Goal: Transaction & Acquisition: Purchase product/service

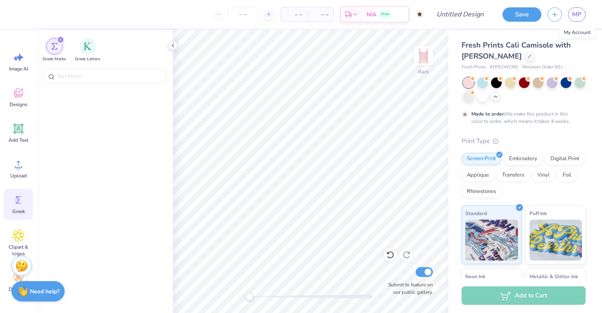
scroll to position [3515, 0]
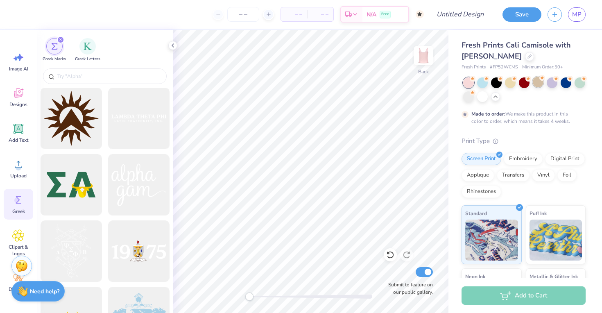
click at [535, 82] on div at bounding box center [538, 82] width 11 height 11
click at [524, 81] on div at bounding box center [524, 82] width 11 height 11
click at [545, 78] on div at bounding box center [524, 89] width 122 height 25
click at [549, 78] on div at bounding box center [551, 82] width 11 height 11
click at [570, 86] on div at bounding box center [565, 82] width 11 height 11
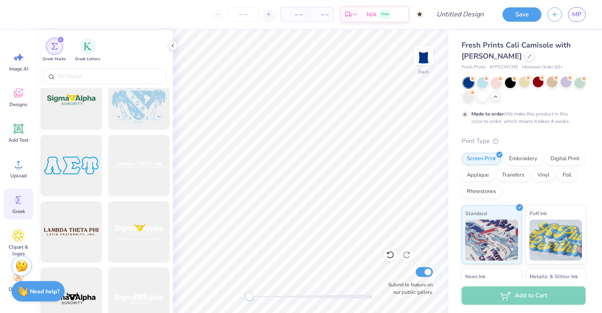
scroll to position [3735, 0]
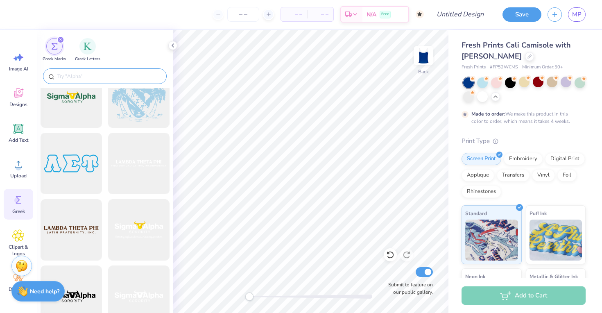
click at [99, 76] on input "text" at bounding box center [108, 76] width 105 height 8
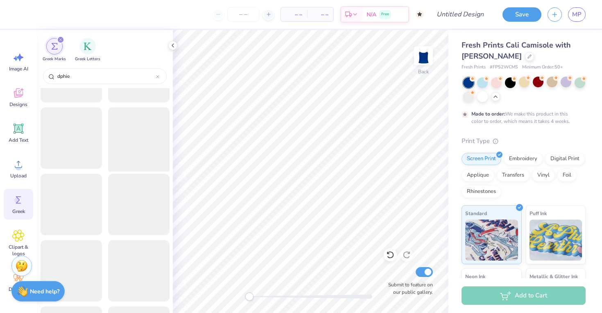
scroll to position [377, 0]
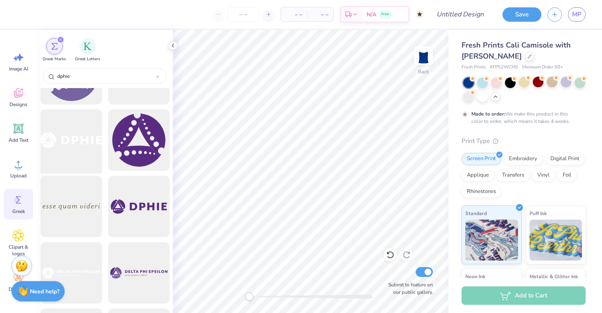
type input "dphie"
click at [73, 134] on div at bounding box center [71, 140] width 68 height 68
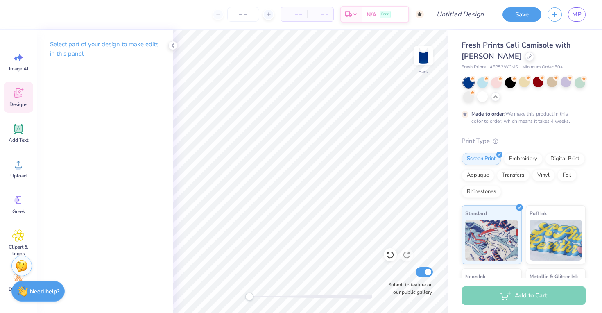
click at [16, 108] on div "Designs" at bounding box center [18, 97] width 29 height 31
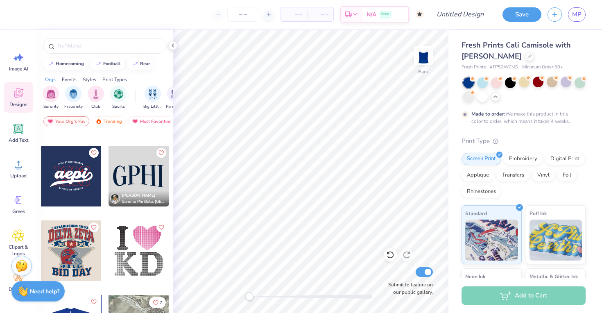
scroll to position [2744, 0]
click at [125, 189] on div at bounding box center [138, 176] width 61 height 61
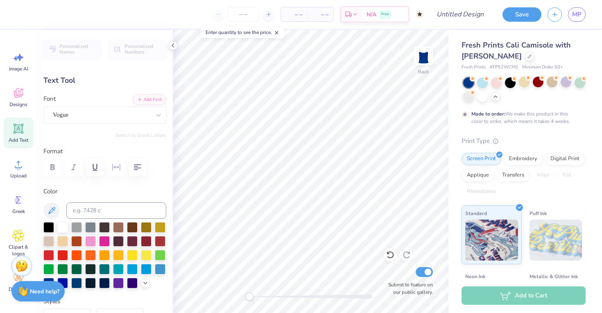
type textarea "DP"
type input "3.21"
type input "3.10"
type input "3.00"
type textarea "HIE"
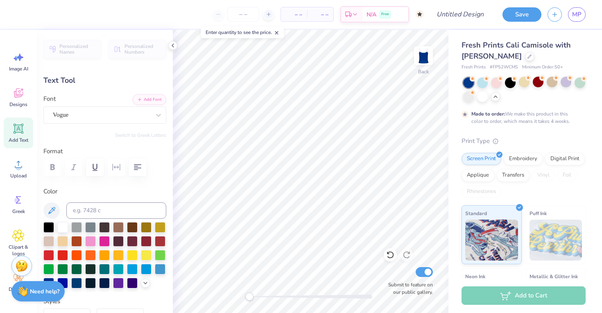
type input "3.70"
type input "2.94"
type input "3.04"
type textarea "DP"
type input "3.21"
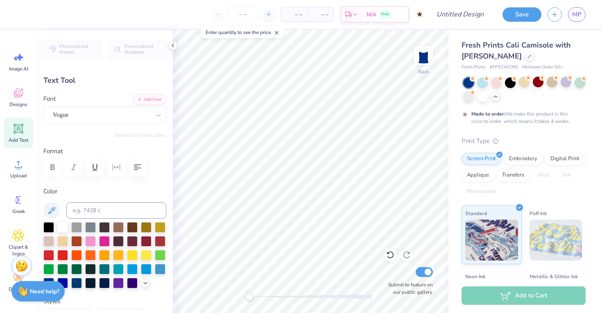
type input "3.10"
type input "3.00"
type input "3.70"
type input "2.94"
type input "3.04"
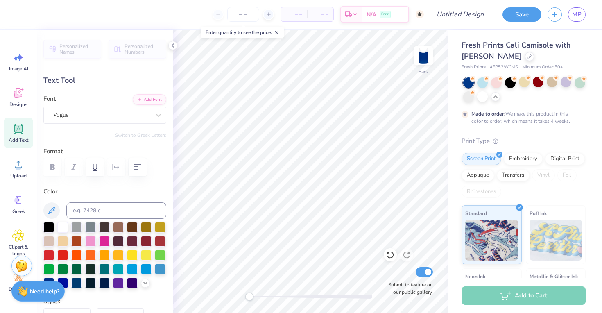
type input "3.21"
type input "3.10"
type input "3.00"
type input "3.70"
type input "2.94"
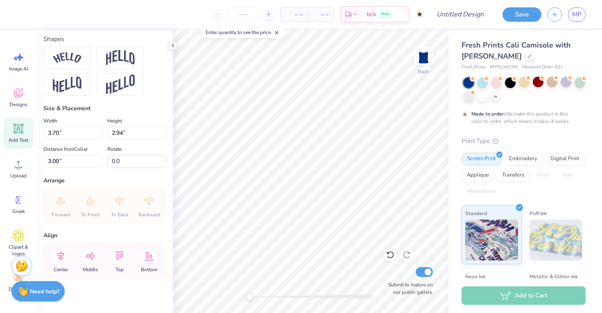
scroll to position [363, 0]
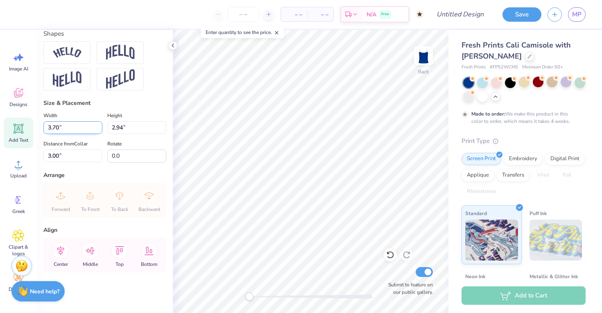
click at [57, 128] on input "3.70" at bounding box center [72, 127] width 59 height 13
type input "3.21"
type input "2.55"
type input "3.19"
type input "3.10"
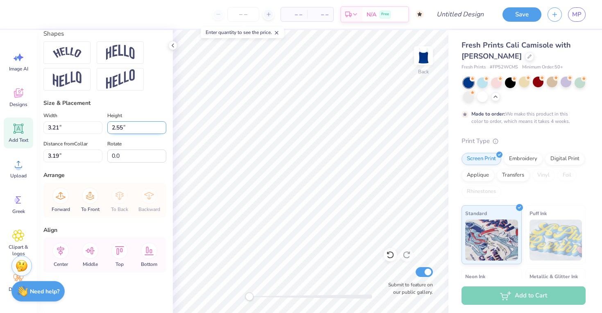
type input "3.00"
type input "2.55"
type input "3.19"
click at [113, 125] on input "2.55" at bounding box center [136, 127] width 59 height 13
drag, startPoint x: 111, startPoint y: 126, endPoint x: 131, endPoint y: 126, distance: 20.9
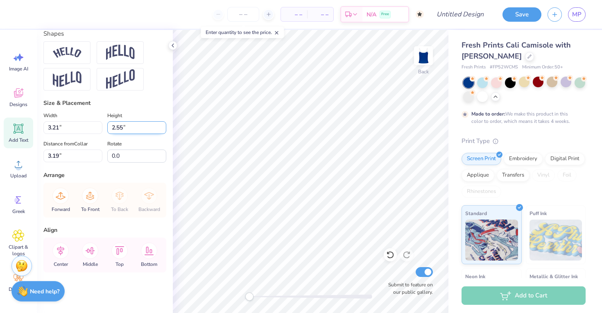
click at [131, 126] on input "2.55" at bounding box center [136, 127] width 59 height 13
type input "3.10"
type input "3.90"
type input "2.92"
type input "3.21"
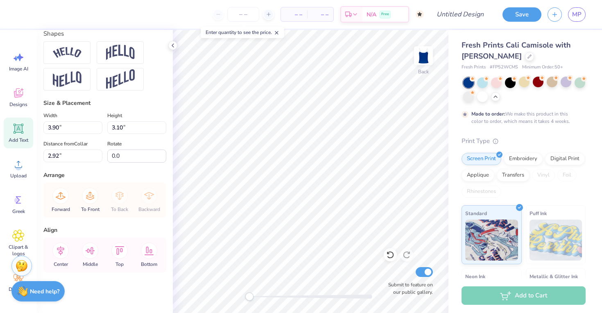
type input "3.00"
type input "3.90"
type input "0.50"
type input "3.73"
type input "2.96"
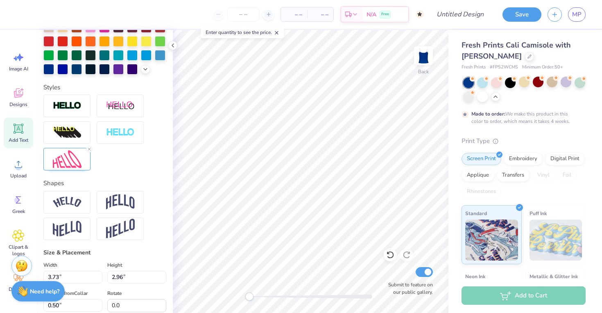
scroll to position [215, 0]
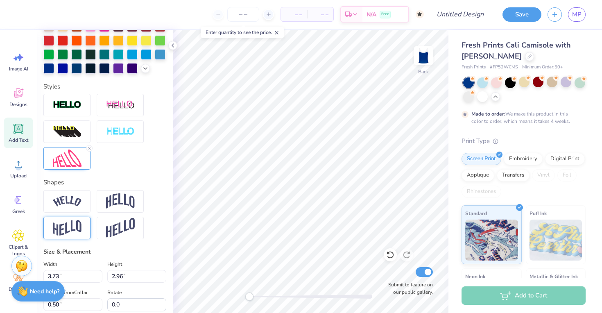
click at [86, 224] on div at bounding box center [66, 228] width 47 height 23
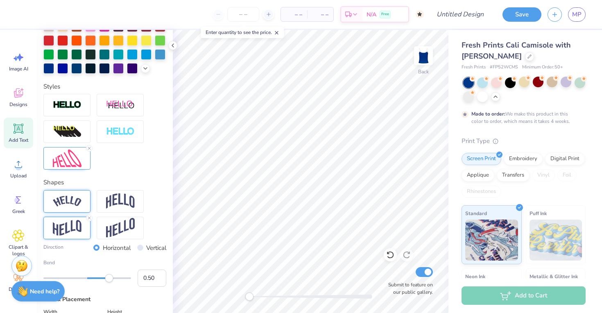
click at [81, 197] on div at bounding box center [66, 201] width 47 height 23
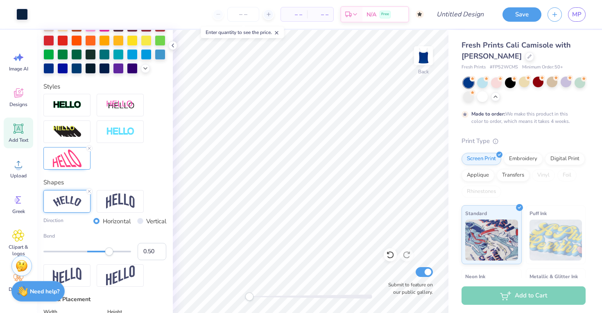
type input "3.71"
type input "2.85"
type input "3.21"
type input "3.10"
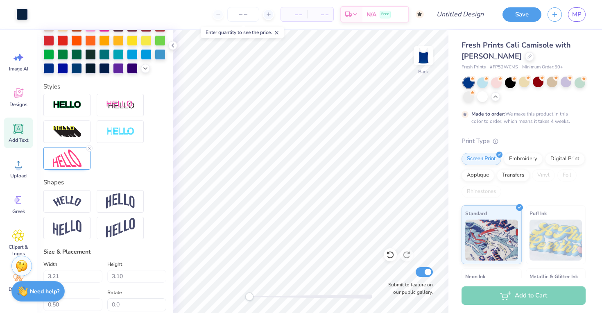
type input "3.71"
type input "2.85"
type textarea "DPHITE"
click at [472, 119] on div "Made to order: We make this product in this color to order, which means it take…" at bounding box center [521, 117] width 101 height 15
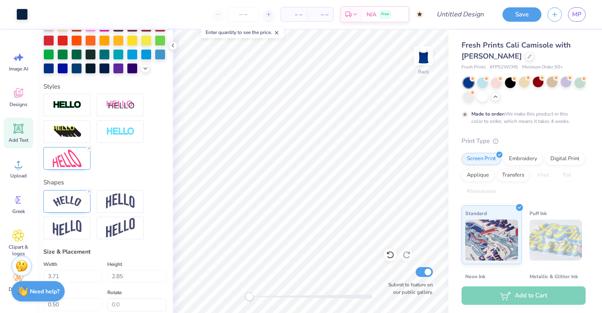
type input "3.70"
type input "2.89"
type textarea "DPHIE"
type input "3.91"
type input "3.05"
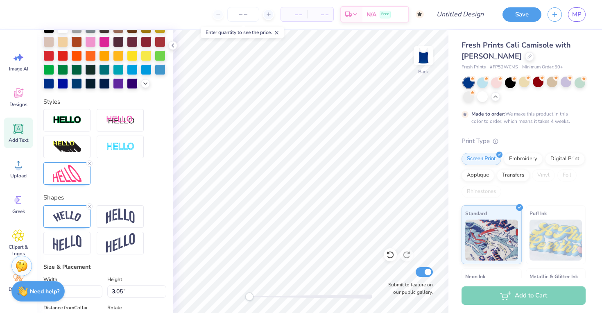
scroll to position [194, 0]
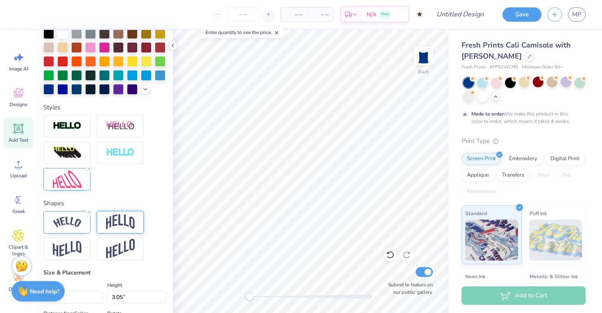
click at [115, 216] on img at bounding box center [120, 222] width 29 height 16
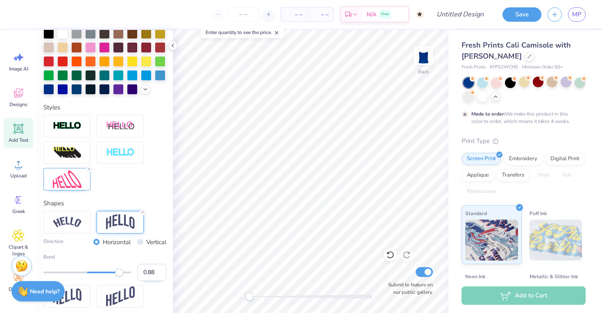
type input "1.00"
drag, startPoint x: 113, startPoint y: 273, endPoint x: 158, endPoint y: 273, distance: 45.0
click at [158, 273] on div "Bend 1.00" at bounding box center [104, 267] width 123 height 28
type input "-0.33"
drag, startPoint x: 129, startPoint y: 273, endPoint x: 73, endPoint y: 277, distance: 55.8
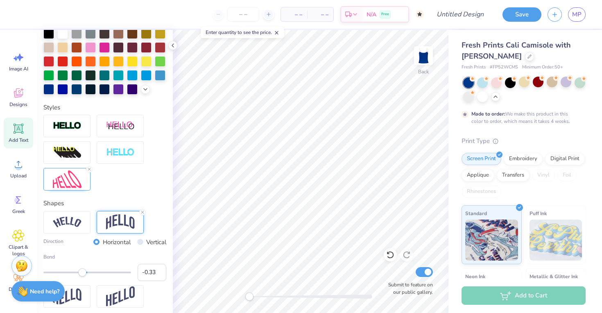
click at [73, 277] on div "Bend -0.33" at bounding box center [104, 267] width 123 height 28
type input "-0.91"
drag, startPoint x: 73, startPoint y: 275, endPoint x: 47, endPoint y: 275, distance: 25.8
click at [47, 275] on div "Accessibility label" at bounding box center [48, 272] width 8 height 8
type input "0.22"
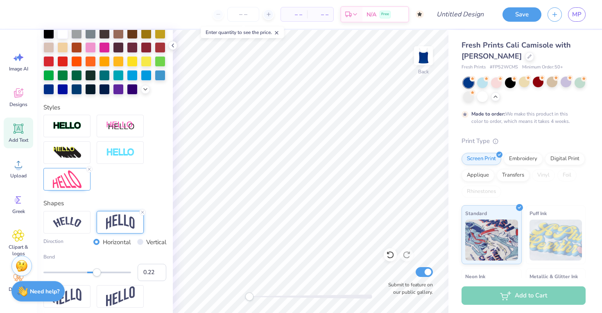
drag, startPoint x: 50, startPoint y: 272, endPoint x: 97, endPoint y: 276, distance: 47.2
click at [97, 276] on div "Accessibility label" at bounding box center [97, 272] width 8 height 8
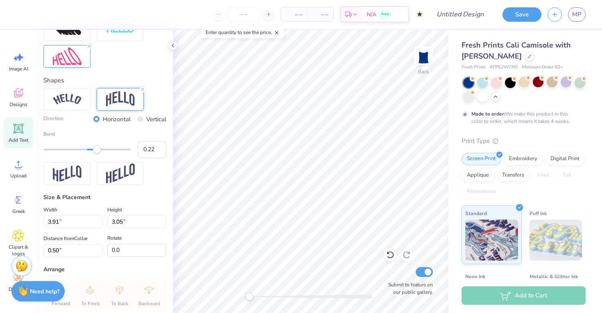
scroll to position [317, 0]
click at [101, 221] on input "3.9" at bounding box center [72, 221] width 59 height 13
click at [89, 222] on input "3.9" at bounding box center [72, 221] width 59 height 13
type input "3"
type input "7.03"
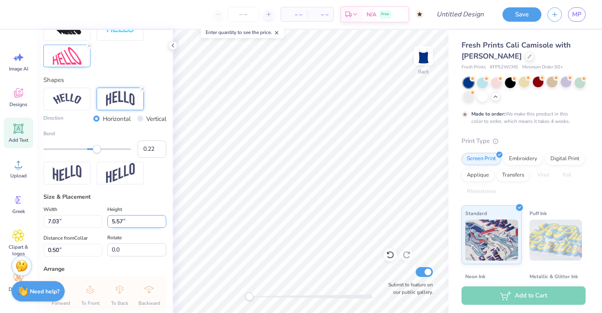
click at [122, 223] on input "5.57" at bounding box center [136, 221] width 59 height 13
type input "5"
type input "3"
type input "3.79"
type input "3.00"
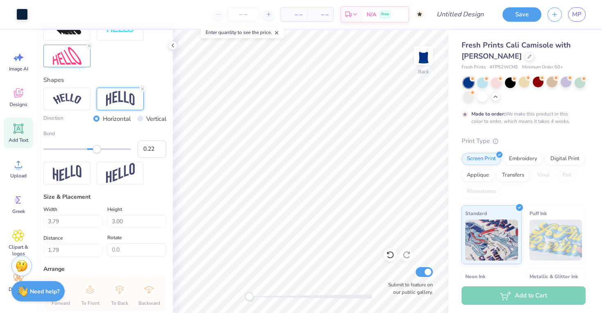
type input "0.93"
type input "3.58"
type input "2.84"
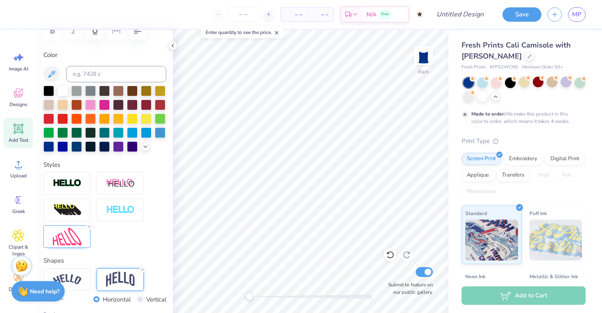
scroll to position [135, 0]
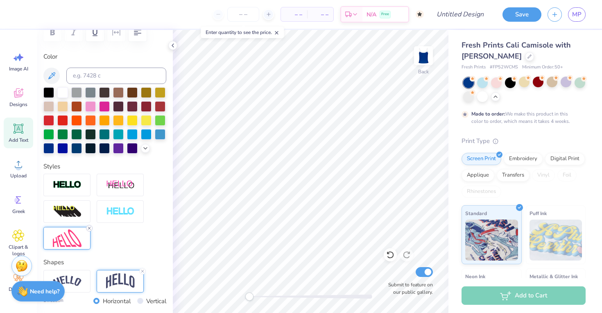
click at [88, 226] on icon at bounding box center [89, 228] width 5 height 5
type input "6.41"
type input "2.19"
type input "0.50"
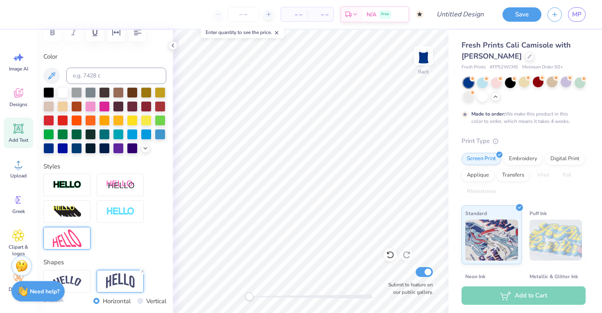
click at [59, 98] on div at bounding box center [62, 92] width 11 height 11
type textarea "DPHIE"
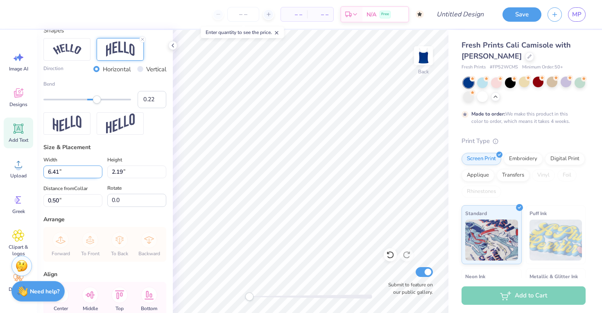
scroll to position [370, 0]
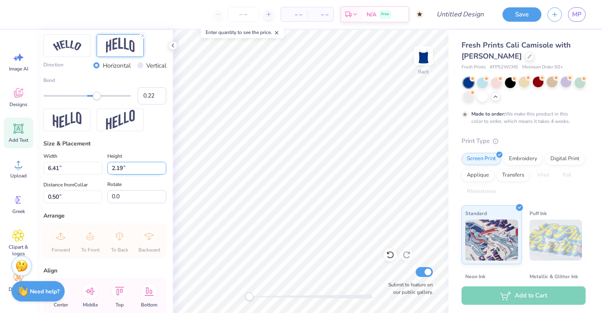
click at [164, 170] on input "2.18" at bounding box center [136, 168] width 59 height 13
click at [151, 168] on input "2.19" at bounding box center [136, 168] width 59 height 13
click at [164, 171] on input "2.18" at bounding box center [136, 168] width 59 height 13
click at [164, 171] on input "2.17" at bounding box center [136, 168] width 59 height 13
type input "2.19"
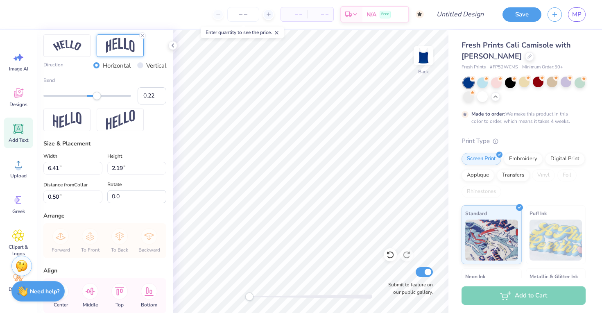
type input "5.99"
type input "2.05"
type input "0.65"
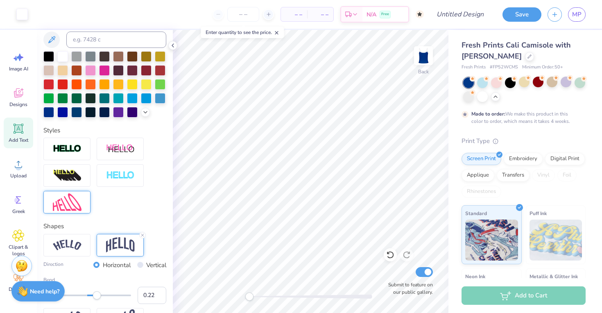
scroll to position [169, 0]
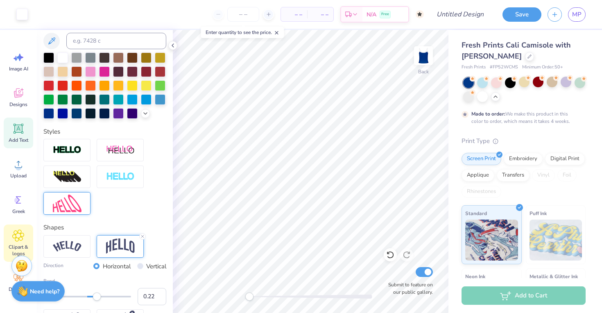
click at [23, 250] on span "Clipart & logos" at bounding box center [18, 250] width 27 height 13
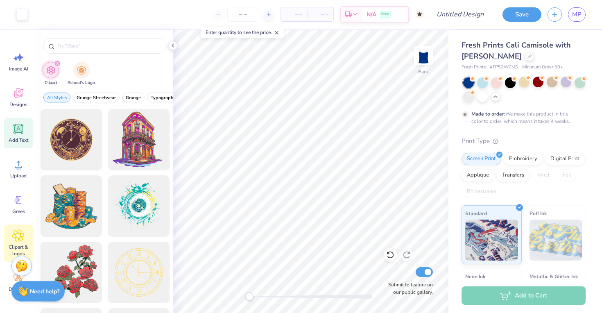
click at [24, 138] on span "Add Text" at bounding box center [19, 140] width 20 height 7
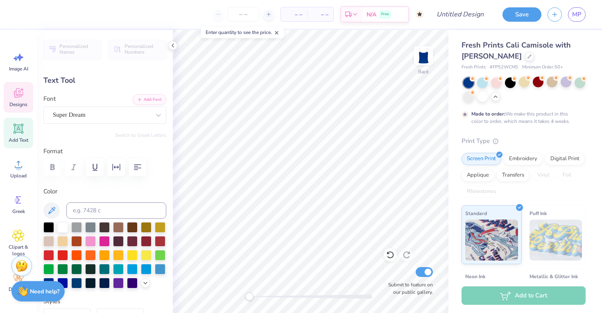
click at [24, 100] on div "Designs" at bounding box center [18, 97] width 29 height 31
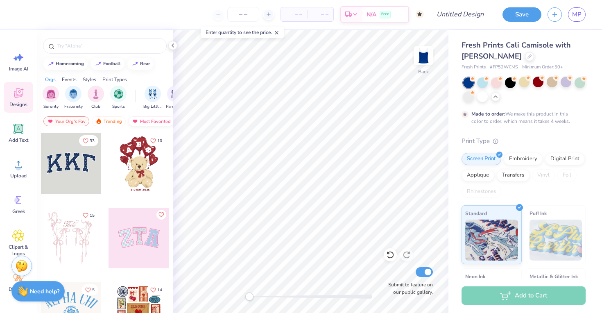
type textarea "XT"
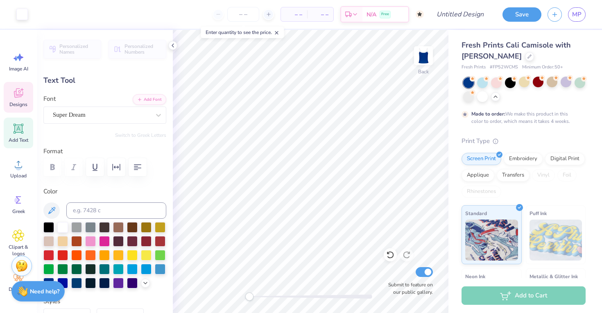
click at [16, 90] on icon at bounding box center [18, 93] width 12 height 12
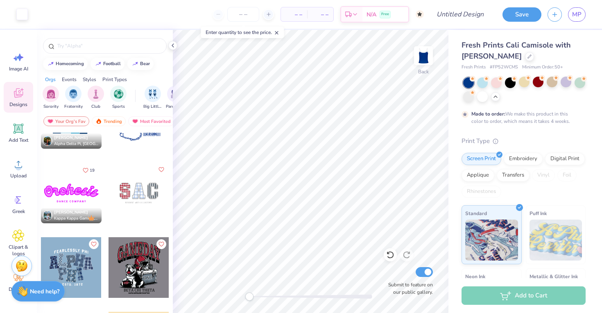
scroll to position [1242, 0]
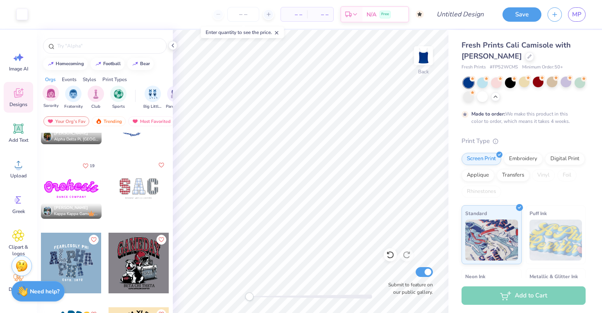
click at [43, 100] on div "Sorority" at bounding box center [51, 97] width 16 height 24
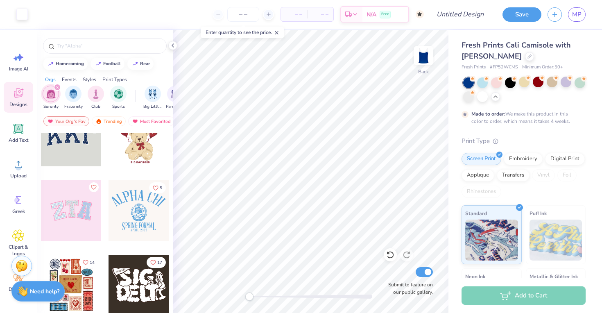
scroll to position [28, 0]
click at [113, 120] on div "Trending" at bounding box center [109, 121] width 34 height 10
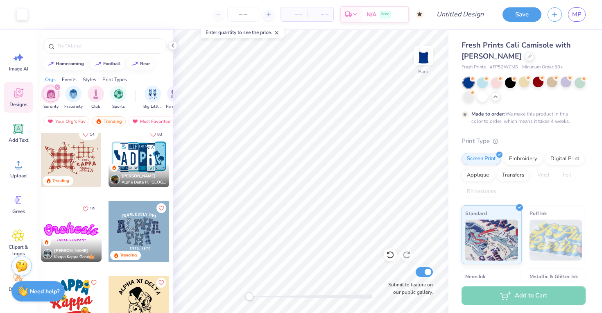
scroll to position [976, 0]
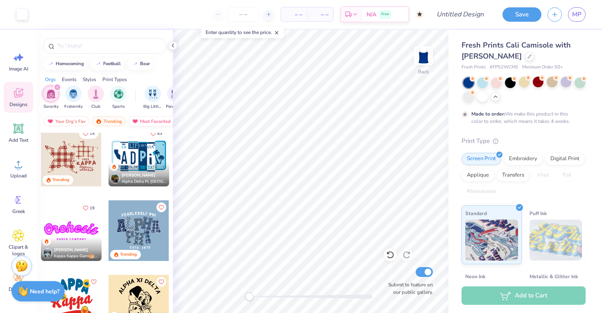
click at [147, 120] on div "Most Favorited" at bounding box center [151, 121] width 46 height 10
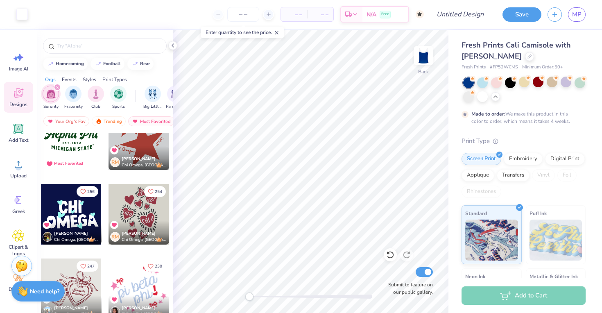
scroll to position [78, 0]
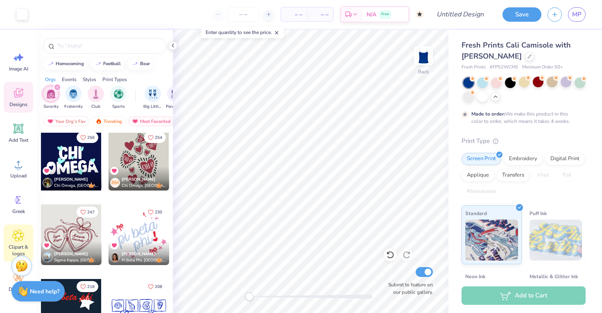
click at [17, 232] on icon at bounding box center [18, 235] width 11 height 11
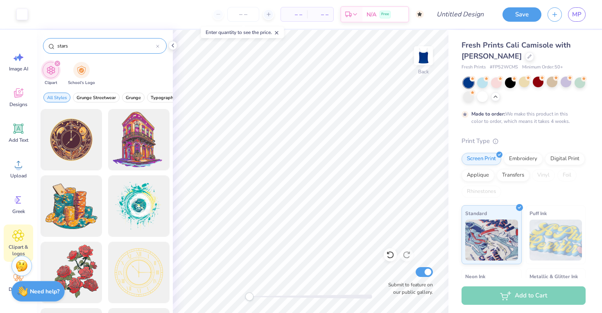
type input "stars"
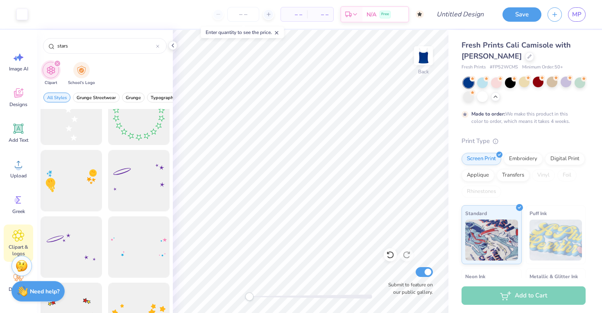
scroll to position [22, 0]
click at [87, 146] on div at bounding box center [71, 118] width 68 height 68
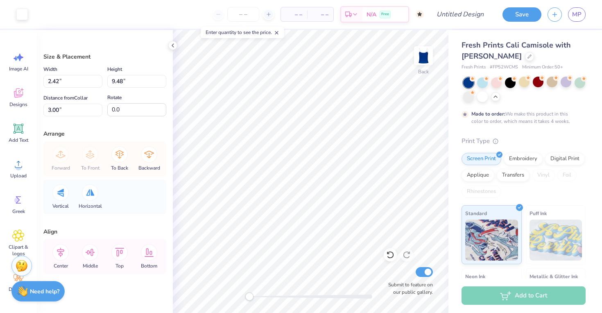
type input "1.47"
type input "5.74"
type input "6.74"
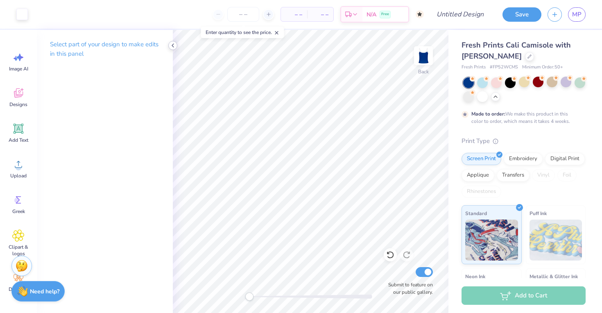
click at [175, 46] on icon at bounding box center [172, 45] width 7 height 7
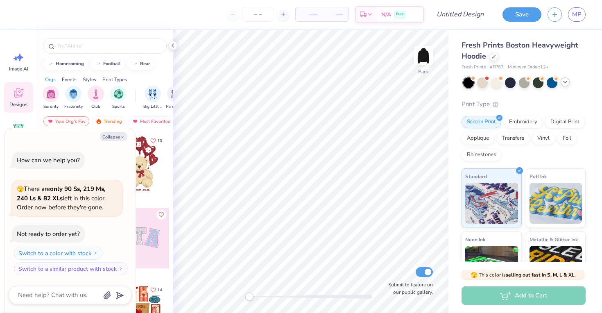
click at [563, 80] on icon at bounding box center [565, 82] width 7 height 7
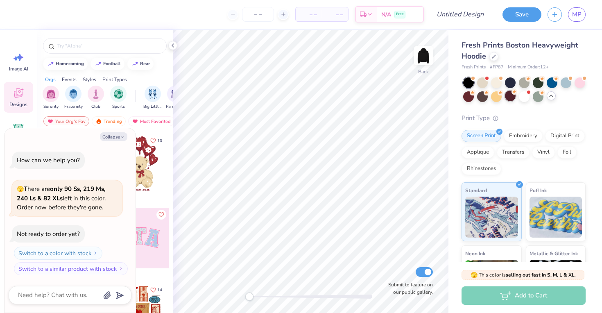
click at [512, 95] on div at bounding box center [510, 95] width 11 height 11
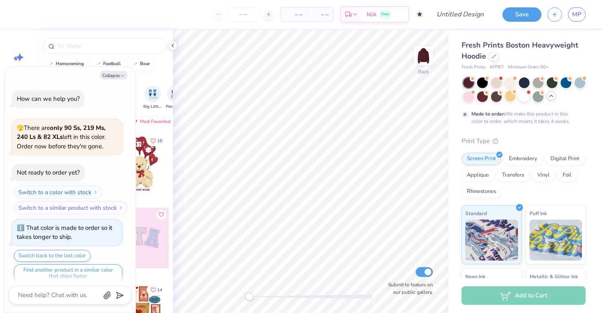
scroll to position [7, 0]
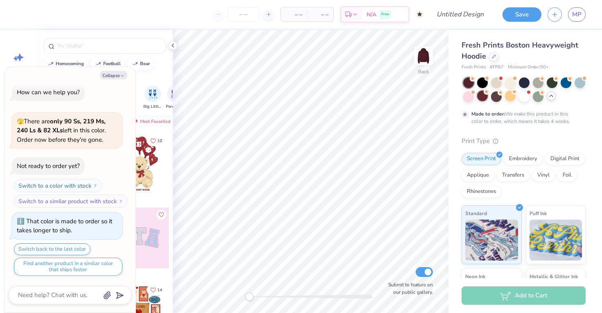
click at [480, 97] on div at bounding box center [482, 95] width 11 height 11
click at [463, 98] on div at bounding box center [468, 95] width 11 height 11
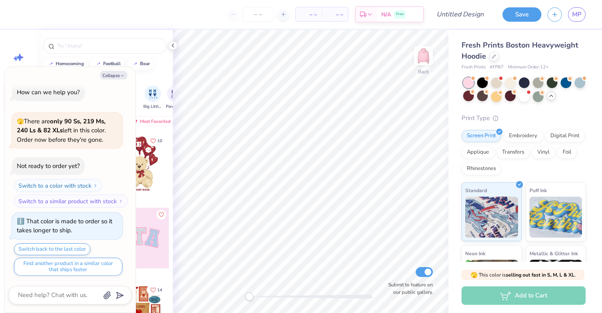
scroll to position [154, 0]
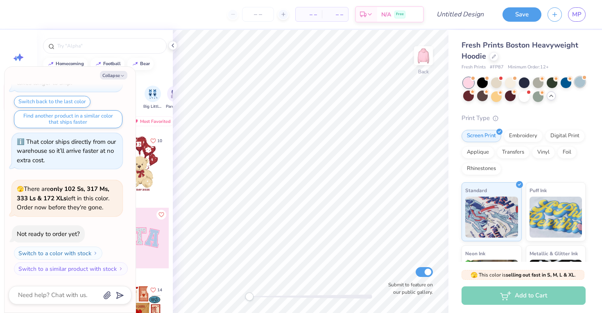
click at [582, 79] on span at bounding box center [584, 77] width 5 height 5
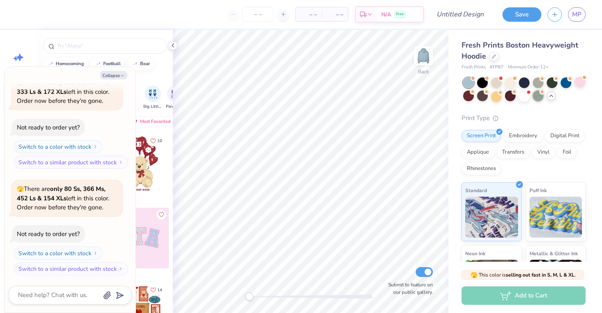
click at [535, 94] on div at bounding box center [538, 95] width 11 height 11
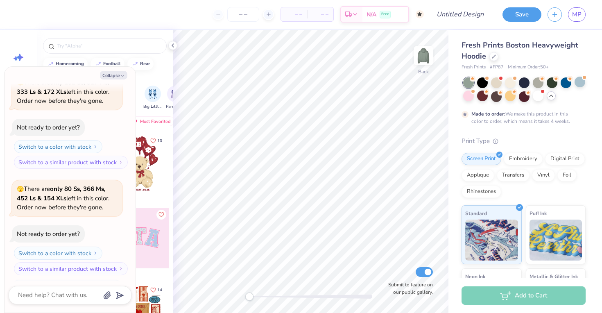
scroll to position [328, 0]
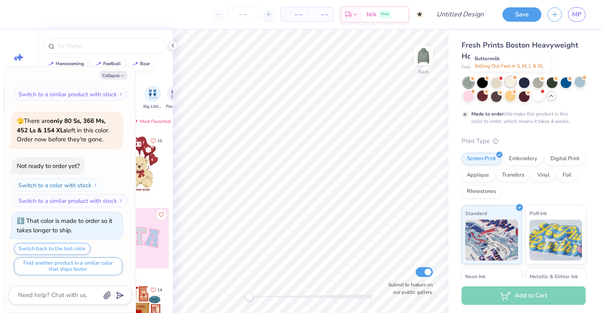
click at [509, 79] on div at bounding box center [510, 82] width 11 height 11
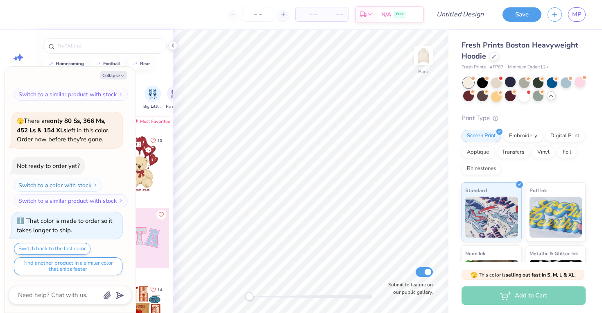
scroll to position [475, 0]
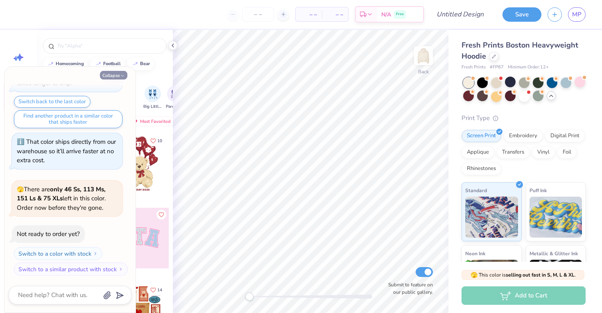
click at [122, 77] on icon "button" at bounding box center [122, 75] width 5 height 5
type textarea "x"
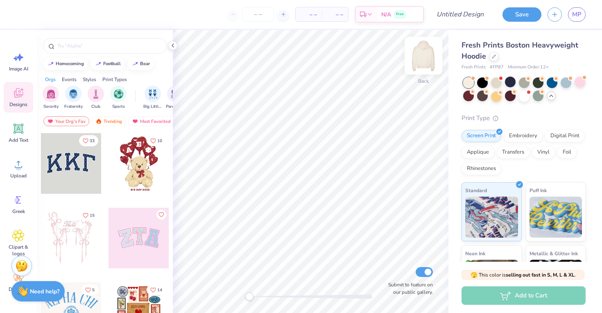
click at [427, 54] on img at bounding box center [423, 55] width 33 height 33
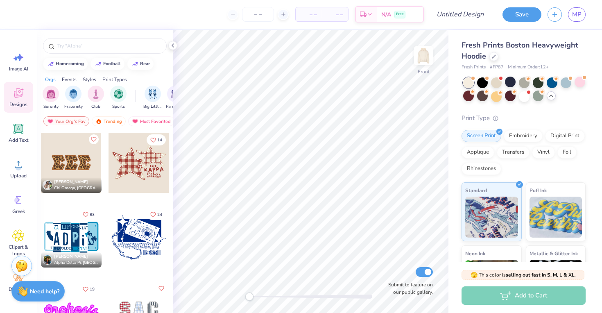
scroll to position [1130, 0]
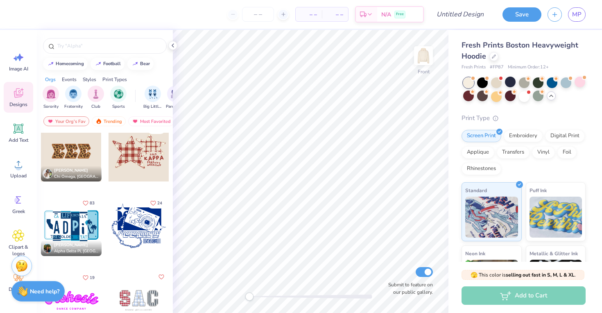
click at [142, 161] on div at bounding box center [138, 151] width 61 height 61
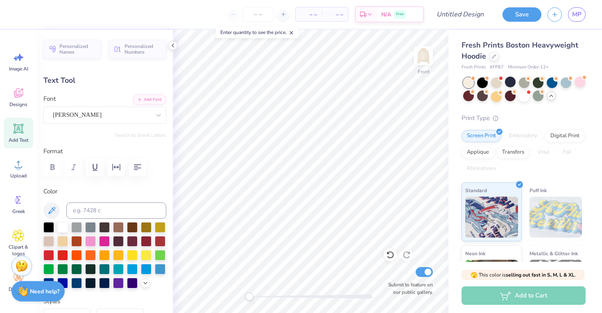
type textarea "DPHIE"
type input "3.08"
type input "0.63"
type input "13.50"
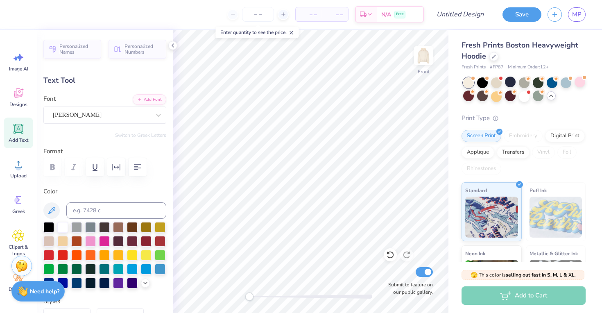
type input "4.0"
type input "2.90"
type input "0.67"
type input "12.97"
type input "3.08"
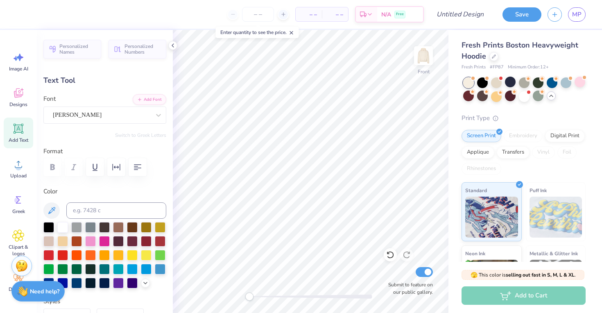
type input "0.63"
type input "13.50"
type input "3.27"
type input "1.42"
type input "11.89"
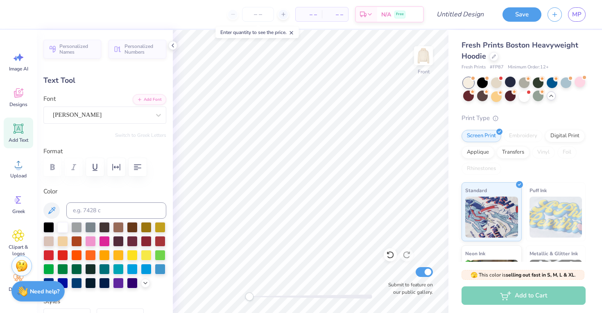
type input "0.0"
type input "1.45"
type input "0.53"
type input "11.25"
type input "4.0"
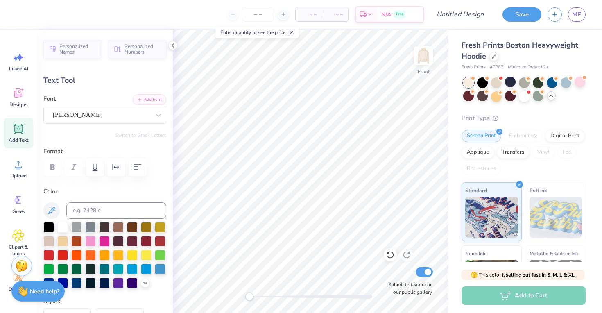
scroll to position [0, 0]
type textarea "est 1917"
type input "0.0"
type input "2.51"
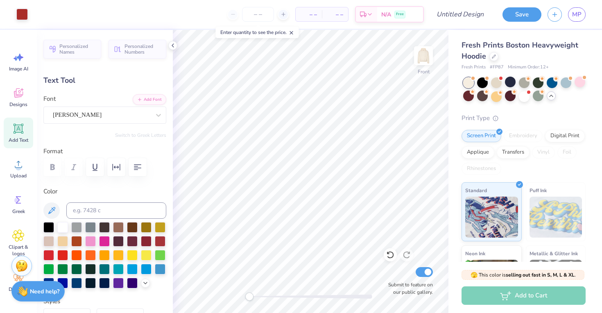
type input "0.62"
type input "11.26"
type input "4.0"
type input "3.27"
type input "1.42"
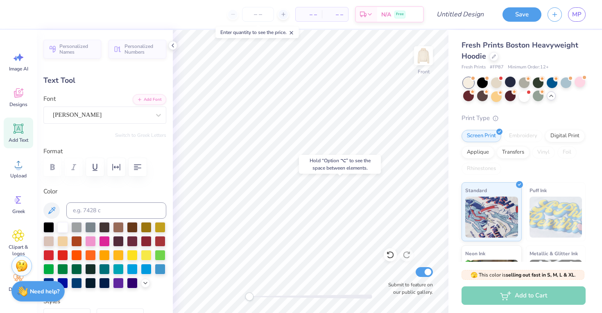
type input "11.89"
type input "-3.2"
type input "2.51"
type input "0.62"
type input "13.30"
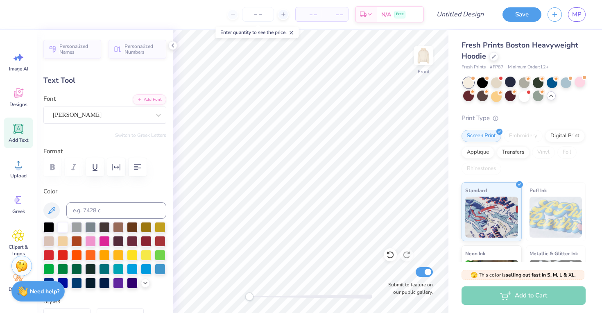
type input "0.0"
type input "2.47"
type input "0.73"
type input "13.27"
type input "0.0"
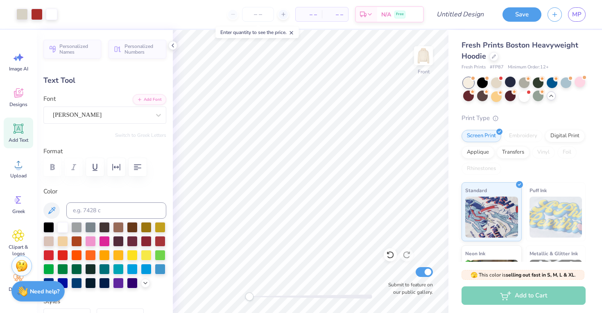
type input "3.27"
type input "1.42"
type input "11.89"
type input "0.0"
type input "3.24"
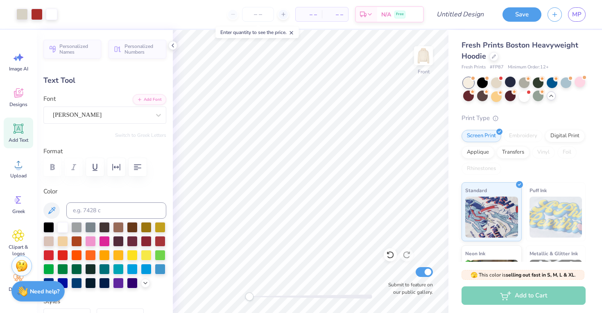
type input "1.58"
type input "11.72"
type input "0.0"
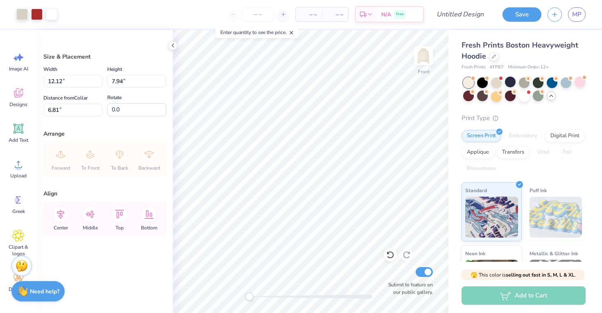
type input "6.01"
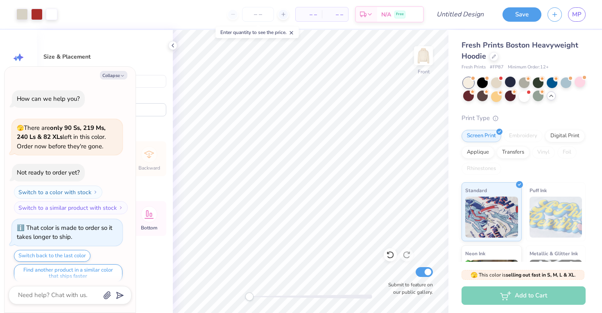
scroll to position [543, 0]
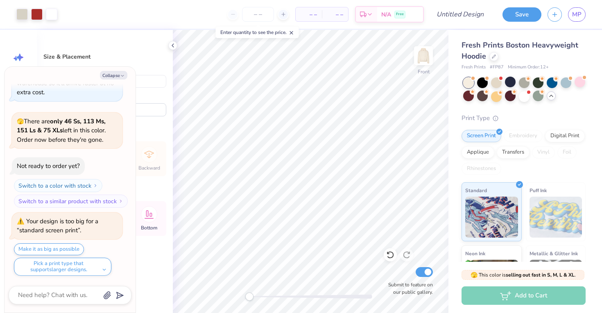
type textarea "x"
type input "13.99"
type input "9.16"
type textarea "x"
type input "8.44"
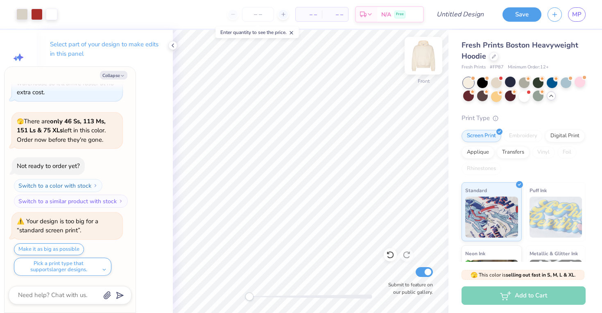
click at [422, 54] on img at bounding box center [423, 55] width 33 height 33
click at [117, 78] on button "Collapse" at bounding box center [113, 75] width 27 height 9
type textarea "x"
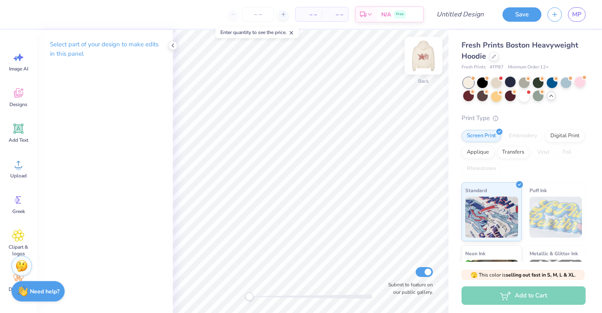
click at [426, 54] on img at bounding box center [423, 55] width 33 height 33
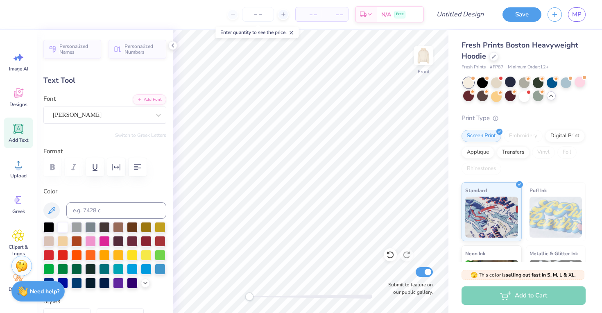
click at [425, 29] on div "– – Per Item – – Total Est. Delivery N/A Free Design Title Save MP Image AI Des…" at bounding box center [301, 156] width 602 height 313
click at [425, 55] on img at bounding box center [423, 55] width 33 height 33
type input "0.0"
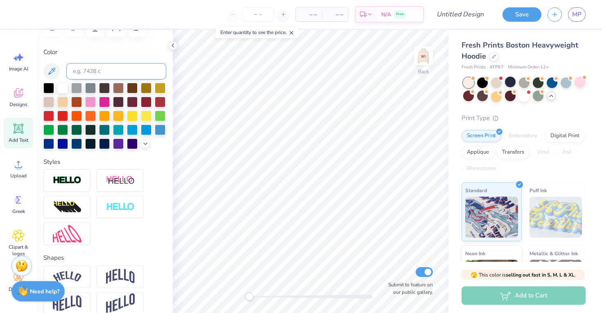
scroll to position [0, 0]
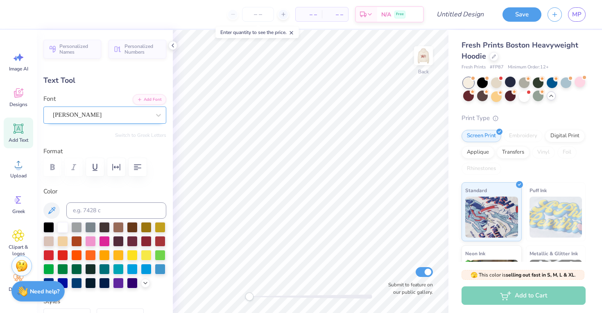
click at [66, 107] on div "Oliver" at bounding box center [104, 114] width 123 height 17
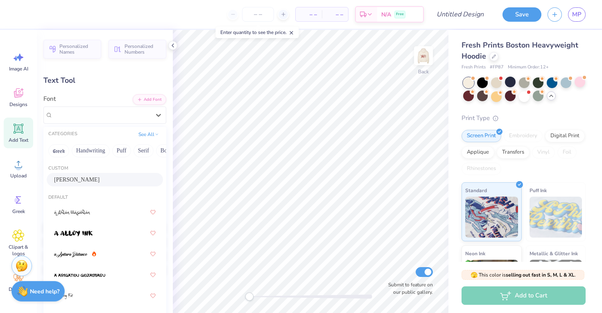
click at [71, 176] on span "Oliver" at bounding box center [76, 179] width 45 height 9
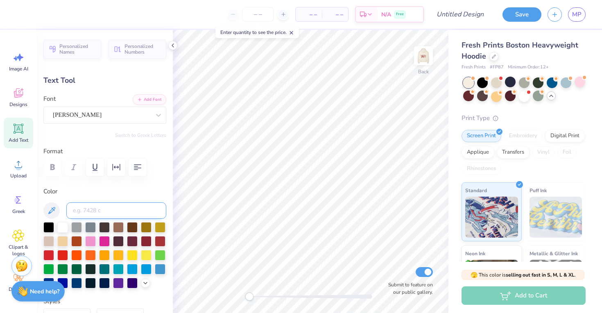
click at [117, 211] on input at bounding box center [116, 210] width 100 height 16
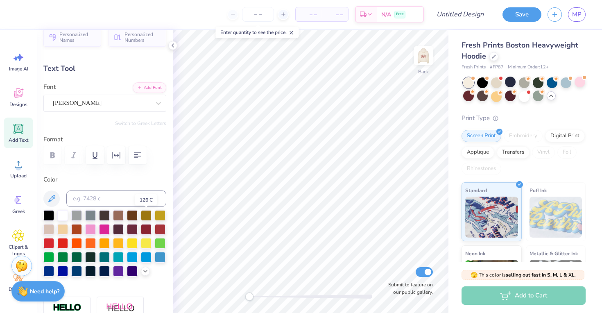
scroll to position [13, 0]
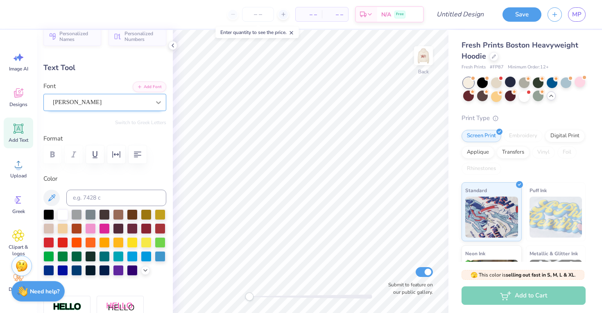
click at [154, 100] on div at bounding box center [158, 102] width 15 height 15
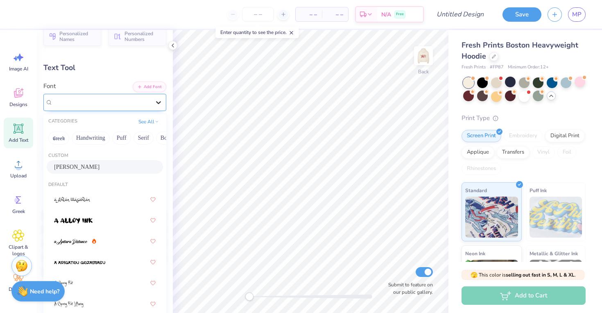
click at [154, 100] on div at bounding box center [158, 102] width 15 height 15
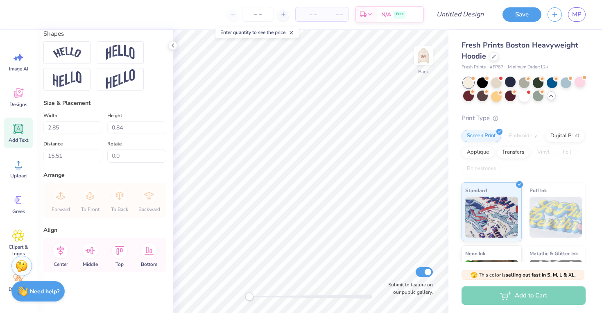
scroll to position [0, 0]
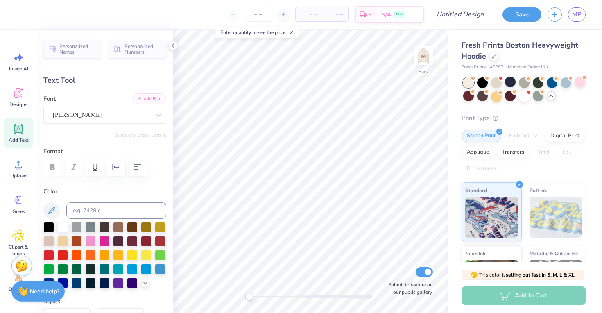
click at [160, 100] on button "Add Font" at bounding box center [150, 98] width 34 height 11
click at [112, 210] on input at bounding box center [116, 210] width 100 height 16
click at [30, 173] on div "Upload" at bounding box center [18, 168] width 29 height 31
click at [29, 142] on div "Add Text" at bounding box center [18, 132] width 29 height 31
type input "7.05"
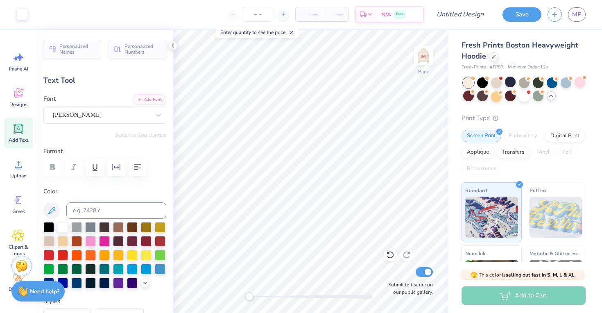
type input "2.04"
type input "5.73"
click at [29, 142] on div "Add Text" at bounding box center [18, 132] width 29 height 31
click at [143, 114] on div "Super Dream" at bounding box center [101, 114] width 99 height 13
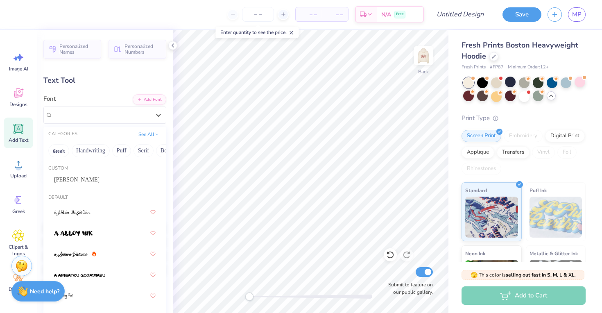
click at [85, 169] on div "Custom" at bounding box center [104, 168] width 123 height 7
click at [86, 178] on div "Oliver" at bounding box center [105, 179] width 102 height 9
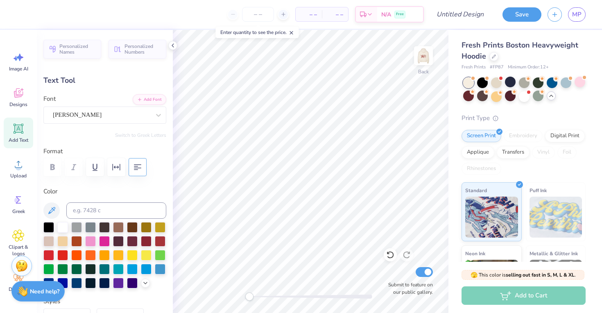
type textarea "D"
type textarea "delta phi epsilon"
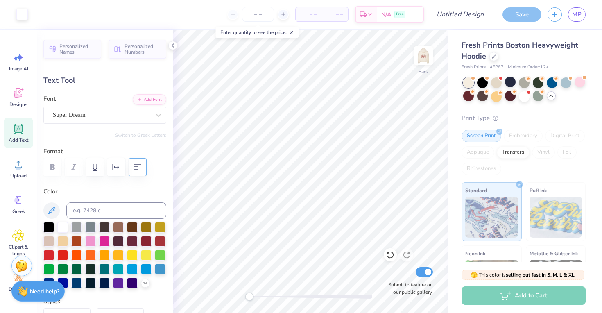
type input "18.86"
type input "2.30"
type input "5.60"
type input "1.22"
type input "1.65"
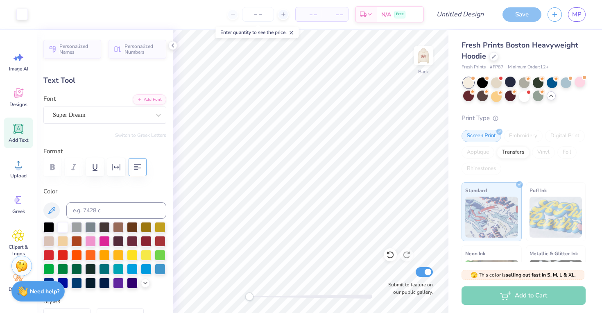
type input "5.93"
type input "18.86"
type input "2.30"
type input "9.46"
type input "10.50"
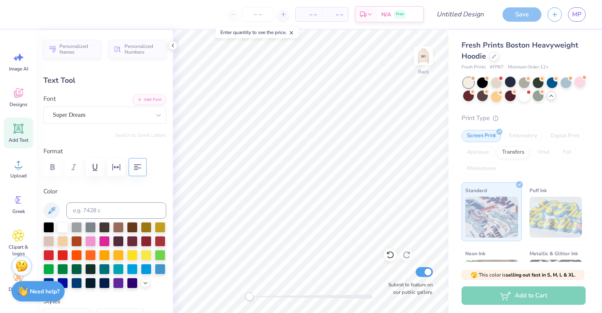
type input "1.28"
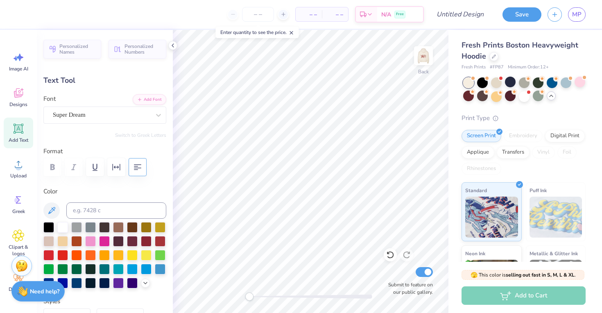
scroll to position [0, 2]
click at [427, 60] on img at bounding box center [423, 55] width 33 height 33
type input "10.74"
type input "1.31"
type input "5.04"
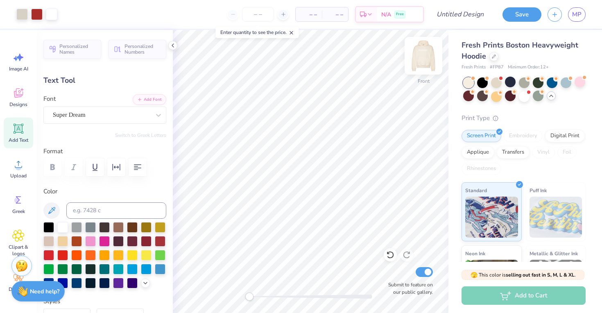
type input "3.73"
type input "1.83"
type input "13.68"
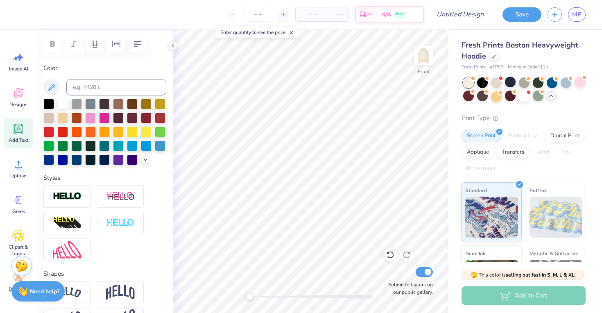
scroll to position [121, 0]
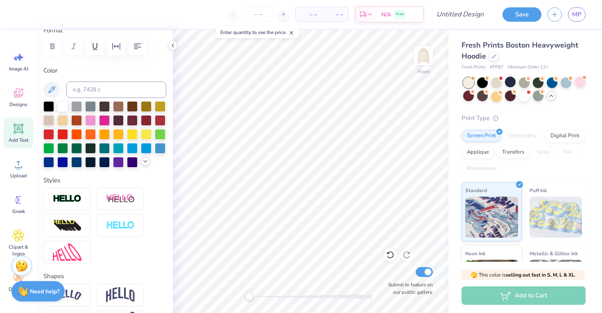
click at [147, 162] on icon at bounding box center [145, 161] width 7 height 7
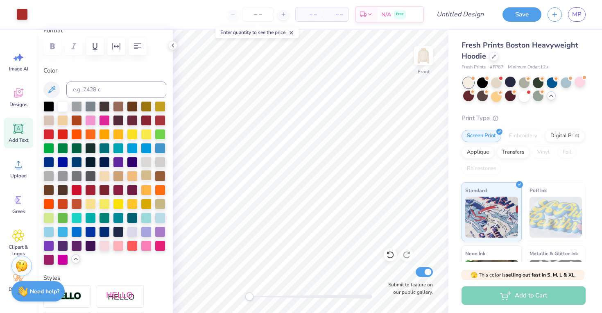
type input "-7.9"
click at [429, 68] on img at bounding box center [423, 55] width 33 height 33
type input "3.65"
type input "1.79"
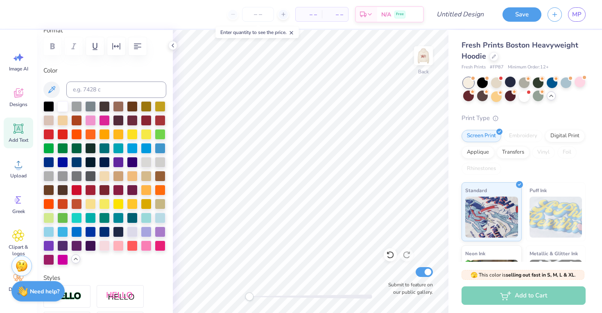
type input "11.18"
type input "10.50"
type input "1.28"
type input "4.21"
type input "0.0"
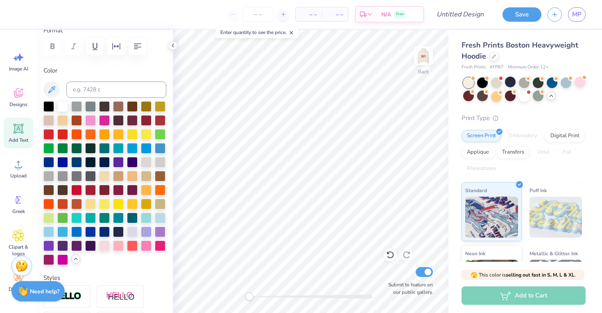
scroll to position [0, 2]
type textarea "delta phi epsilon"
click at [418, 50] on img at bounding box center [423, 55] width 33 height 33
